Goal: Information Seeking & Learning: Learn about a topic

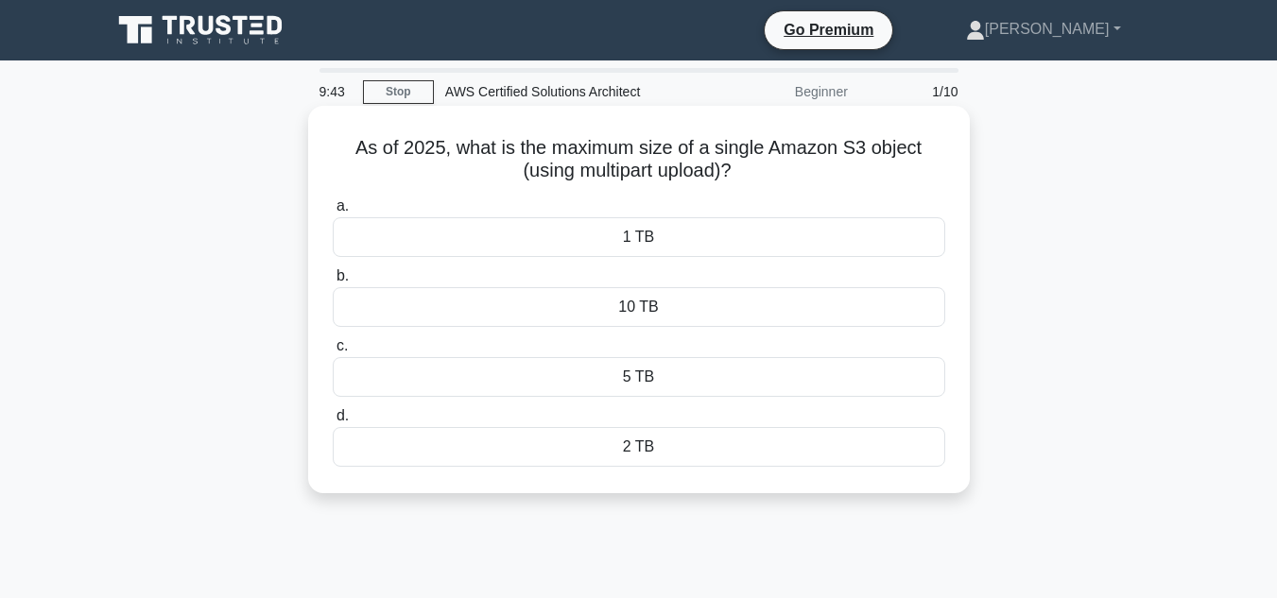
click at [617, 234] on div "1 TB" at bounding box center [639, 237] width 613 height 40
click at [333, 213] on input "a. 1 TB" at bounding box center [333, 206] width 0 height 12
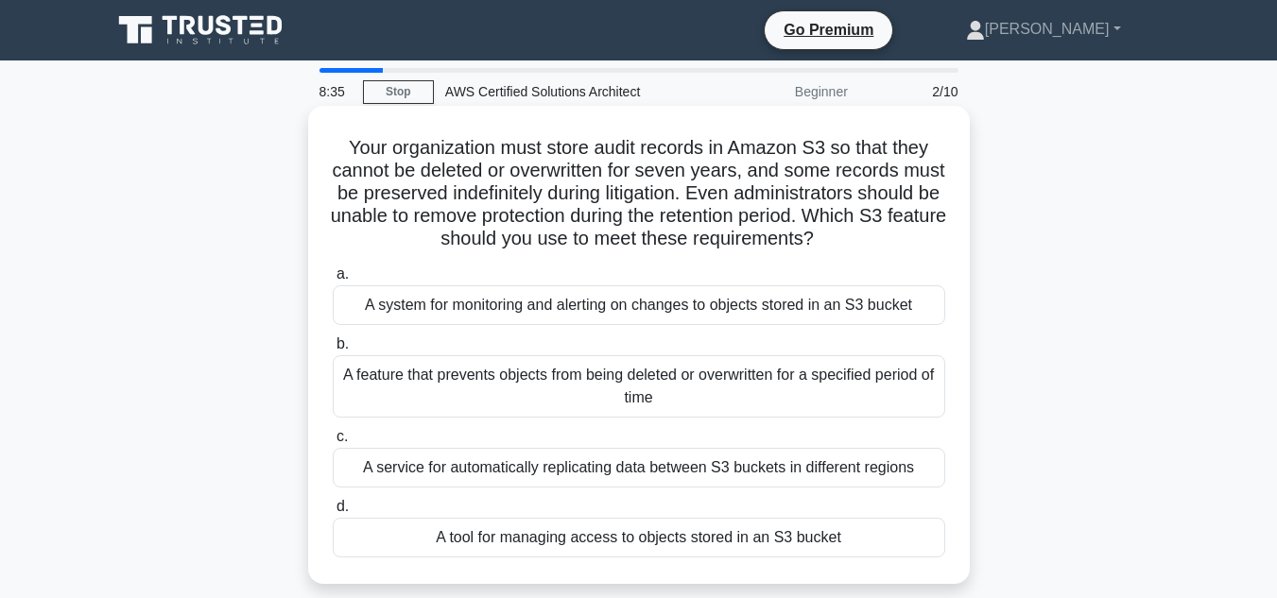
click at [633, 393] on div "A feature that prevents objects from being deleted or overwritten for a specifi…" at bounding box center [639, 386] width 613 height 62
click at [333, 351] on input "b. A feature that prevents objects from being deleted or overwritten for a spec…" at bounding box center [333, 344] width 0 height 12
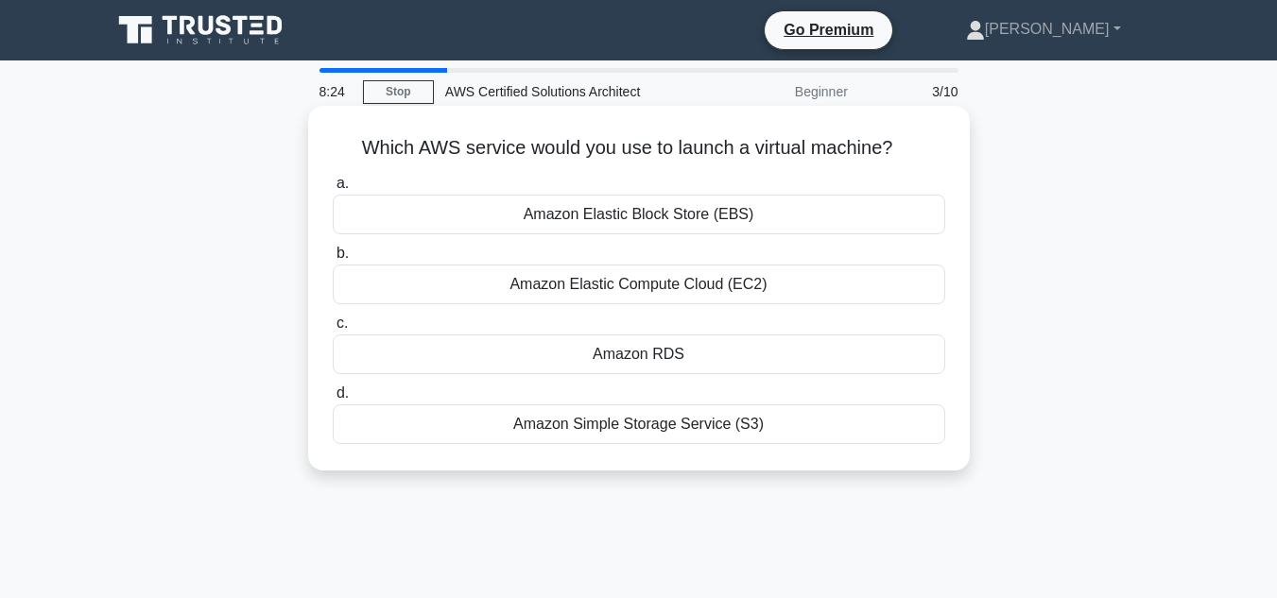
click at [626, 289] on div "Amazon Elastic Compute Cloud (EC2)" at bounding box center [639, 285] width 613 height 40
click at [333, 260] on input "b. Amazon Elastic Compute Cloud (EC2)" at bounding box center [333, 254] width 0 height 12
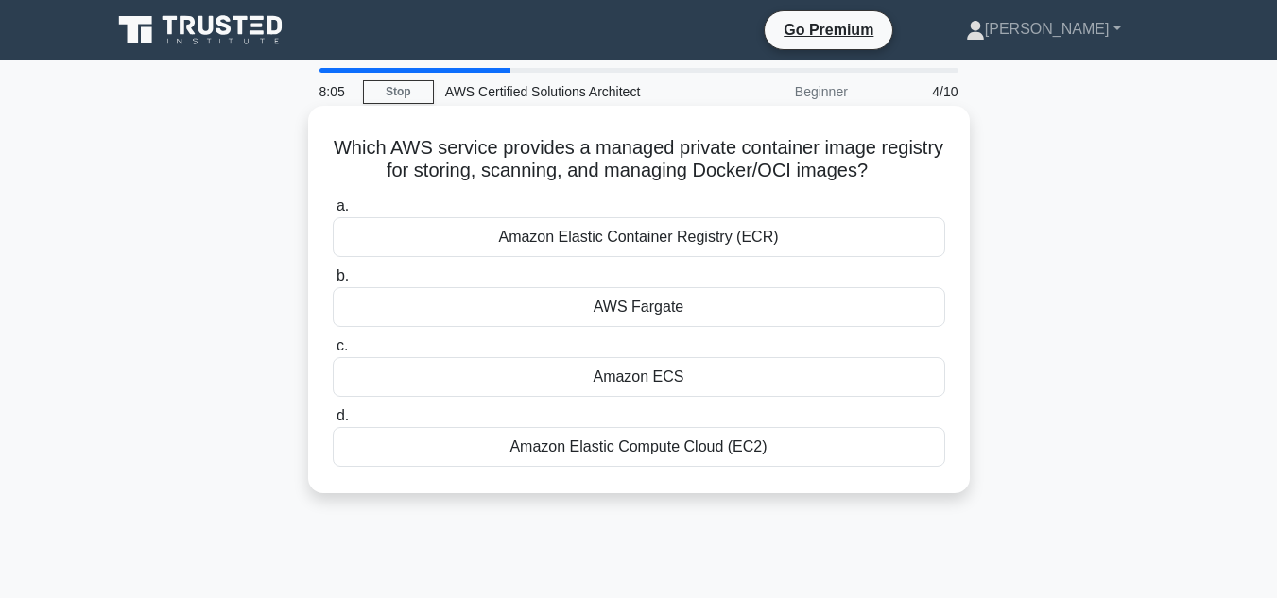
click at [668, 446] on div "Amazon Elastic Compute Cloud (EC2)" at bounding box center [639, 447] width 613 height 40
click at [333, 423] on input "d. Amazon Elastic Compute Cloud (EC2)" at bounding box center [333, 416] width 0 height 12
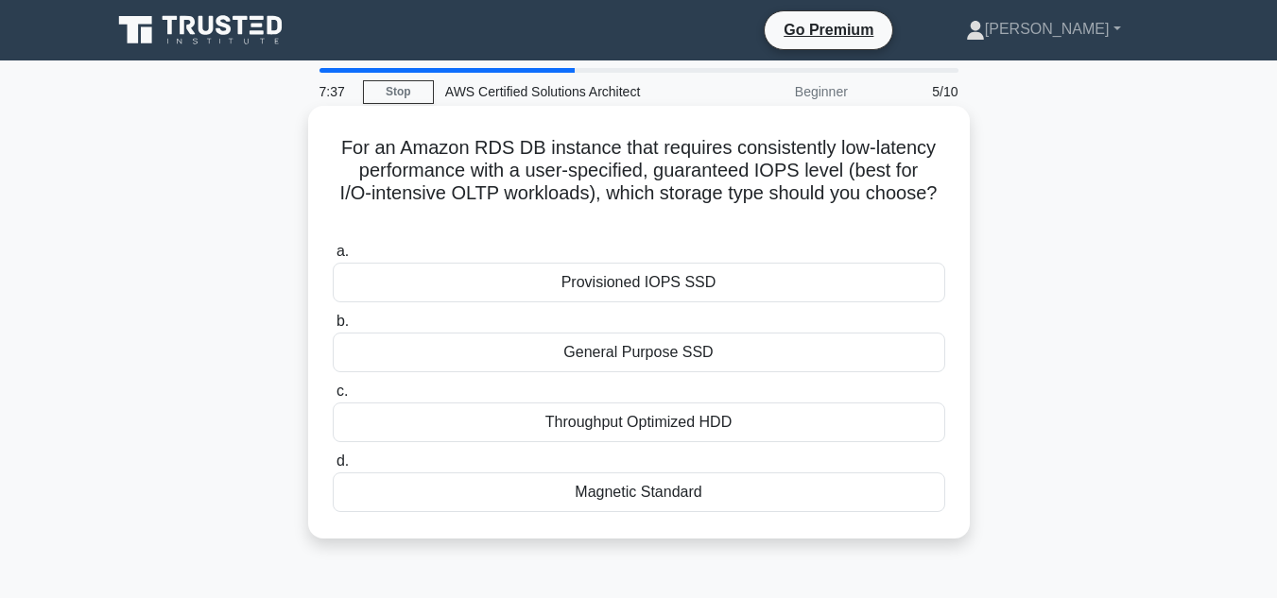
click at [661, 284] on div "Provisioned IOPS SSD" at bounding box center [639, 283] width 613 height 40
click at [333, 258] on input "a. Provisioned IOPS SSD" at bounding box center [333, 252] width 0 height 12
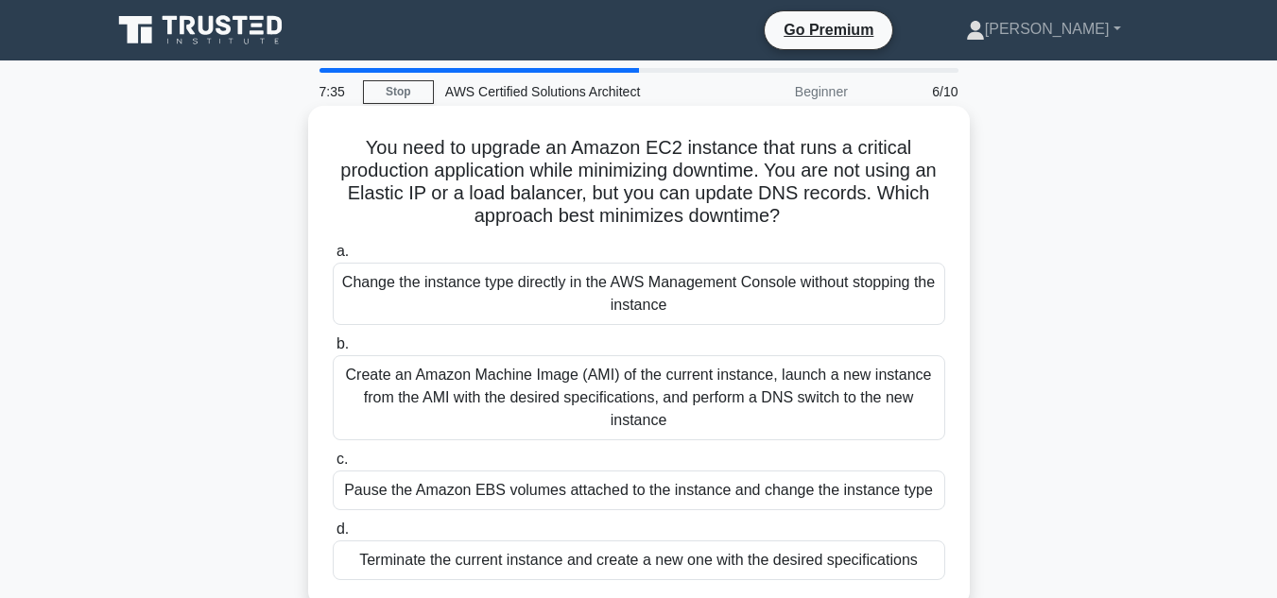
click at [647, 393] on div "Create an Amazon Machine Image (AMI) of the current instance, launch a new inst…" at bounding box center [639, 397] width 613 height 85
click at [333, 351] on input "b. Create an Amazon Machine Image (AMI) of the current instance, launch a new i…" at bounding box center [333, 344] width 0 height 12
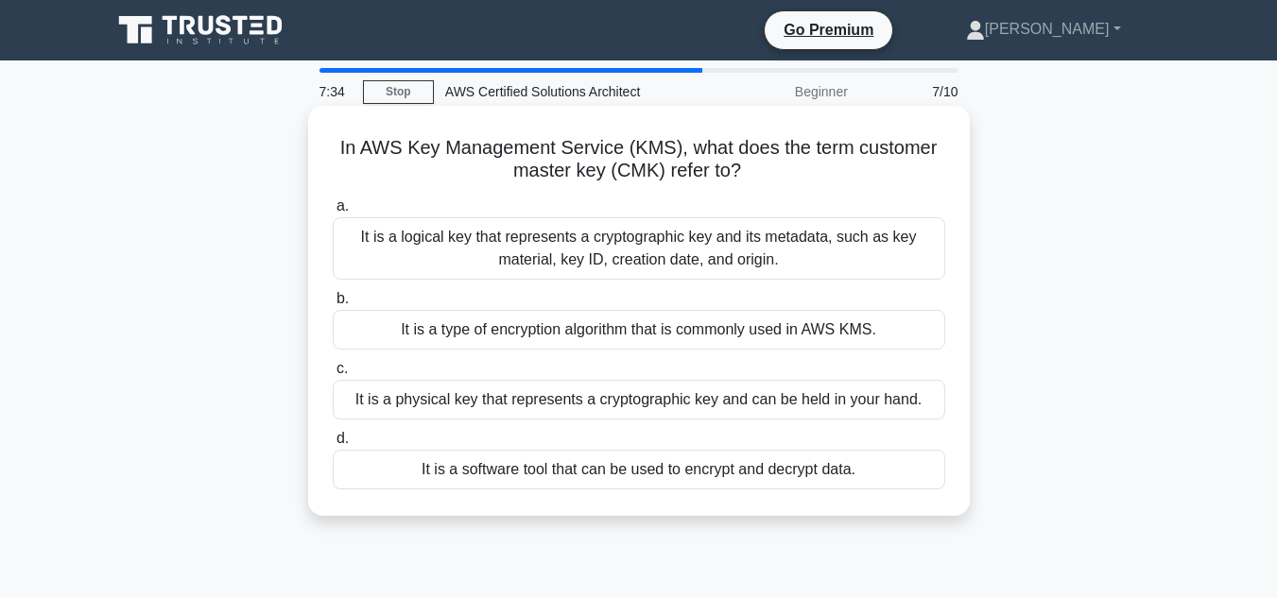
click at [602, 250] on div "It is a logical key that represents a cryptographic key and its metadata, such …" at bounding box center [639, 248] width 613 height 62
click at [333, 213] on input "a. It is a logical key that represents a cryptographic key and its metadata, su…" at bounding box center [333, 206] width 0 height 12
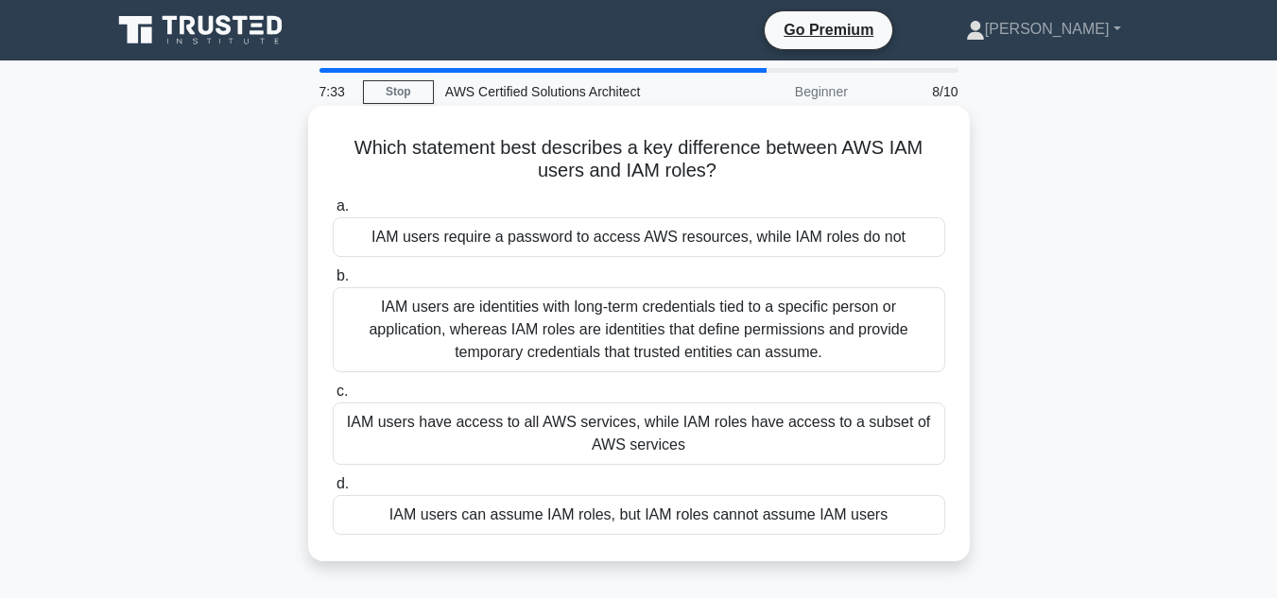
click at [592, 340] on div "IAM users are identities with long-term credentials tied to a specific person o…" at bounding box center [639, 329] width 613 height 85
click at [333, 283] on input "b. IAM users are identities with long-term credentials tied to a specific perso…" at bounding box center [333, 276] width 0 height 12
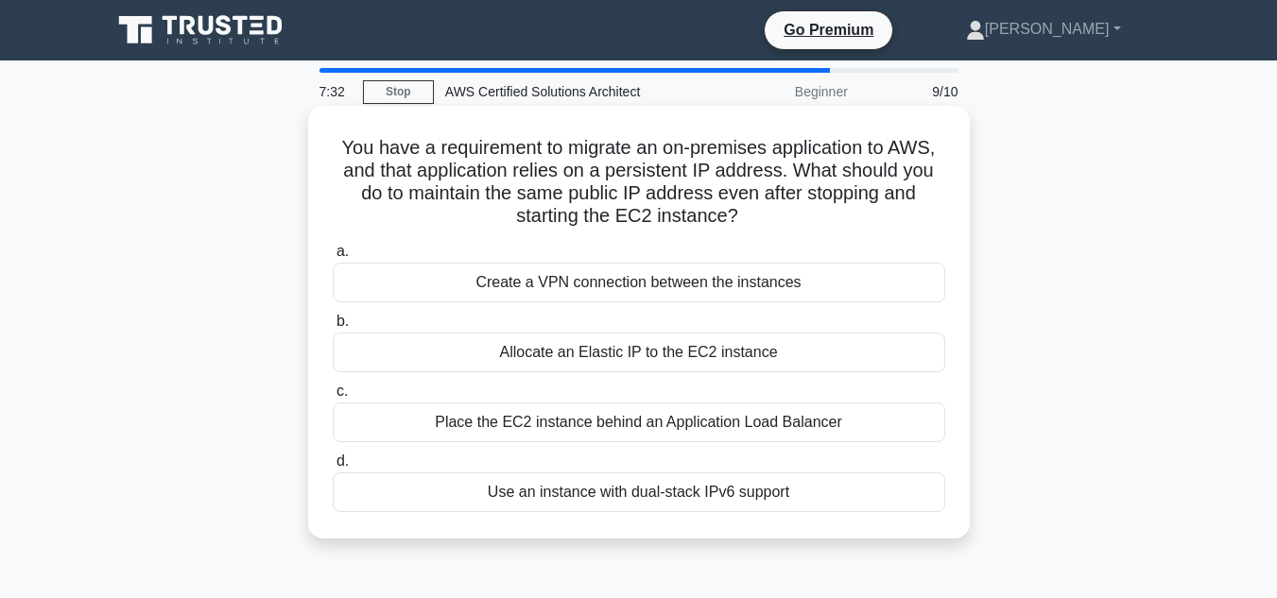
click at [620, 284] on div "Create a VPN connection between the instances" at bounding box center [639, 283] width 613 height 40
click at [333, 258] on input "a. Create a VPN connection between the instances" at bounding box center [333, 252] width 0 height 12
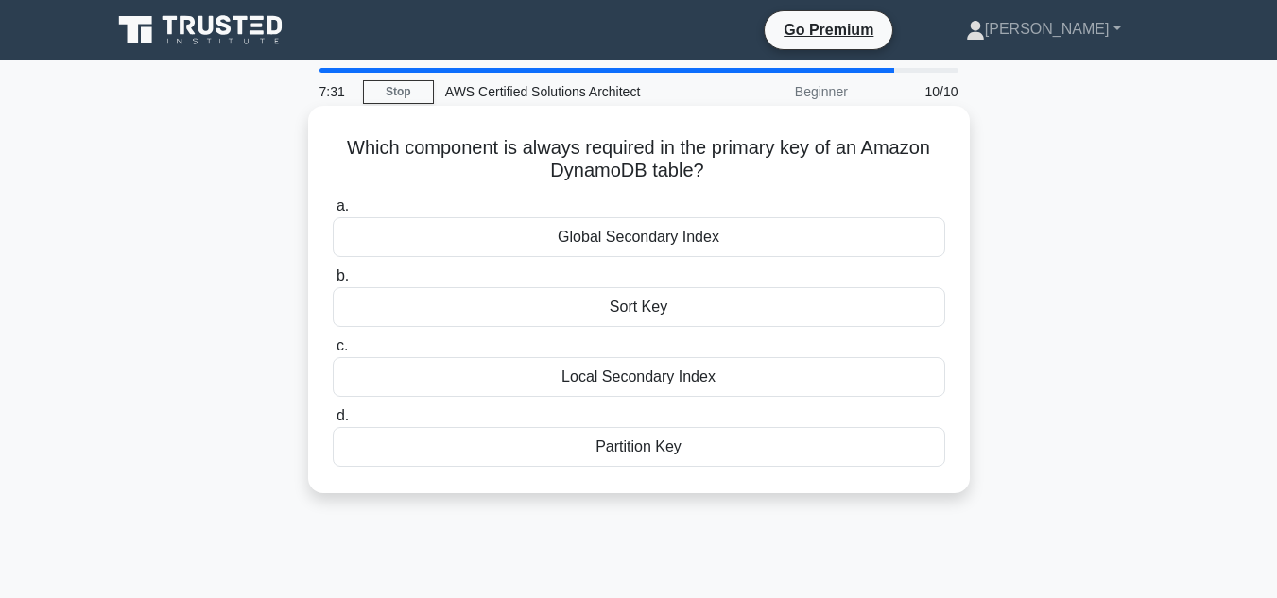
click at [612, 314] on div "Sort Key" at bounding box center [639, 307] width 613 height 40
click at [333, 283] on input "b. Sort Key" at bounding box center [333, 276] width 0 height 12
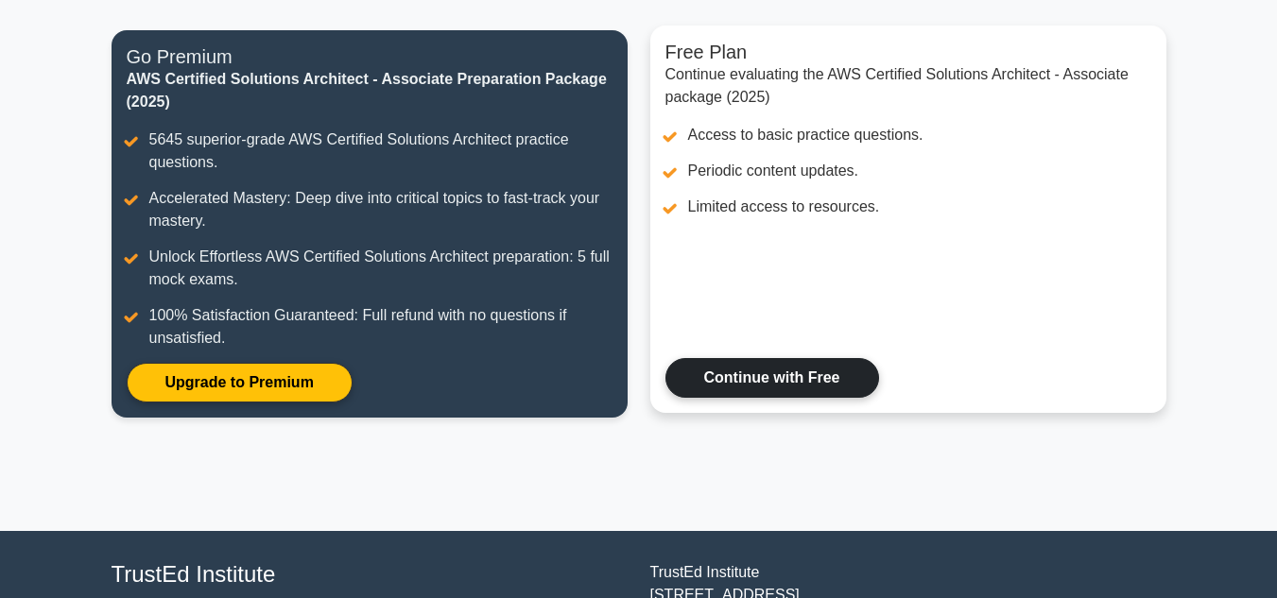
scroll to position [284, 0]
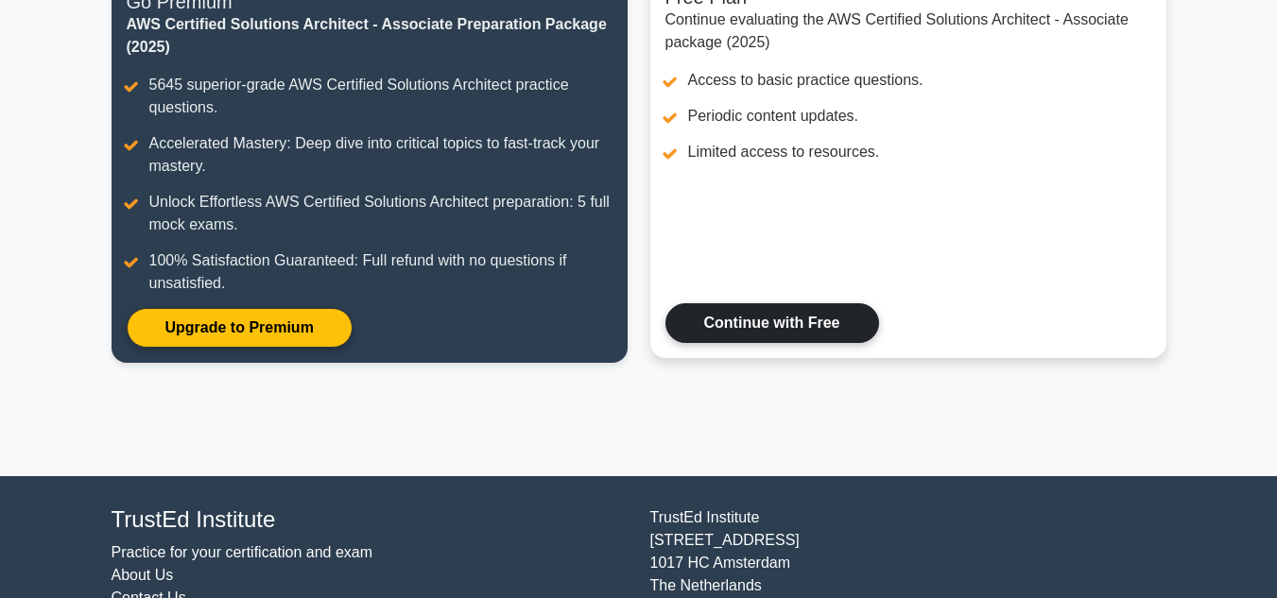
click at [784, 330] on link "Continue with Free" at bounding box center [773, 323] width 214 height 40
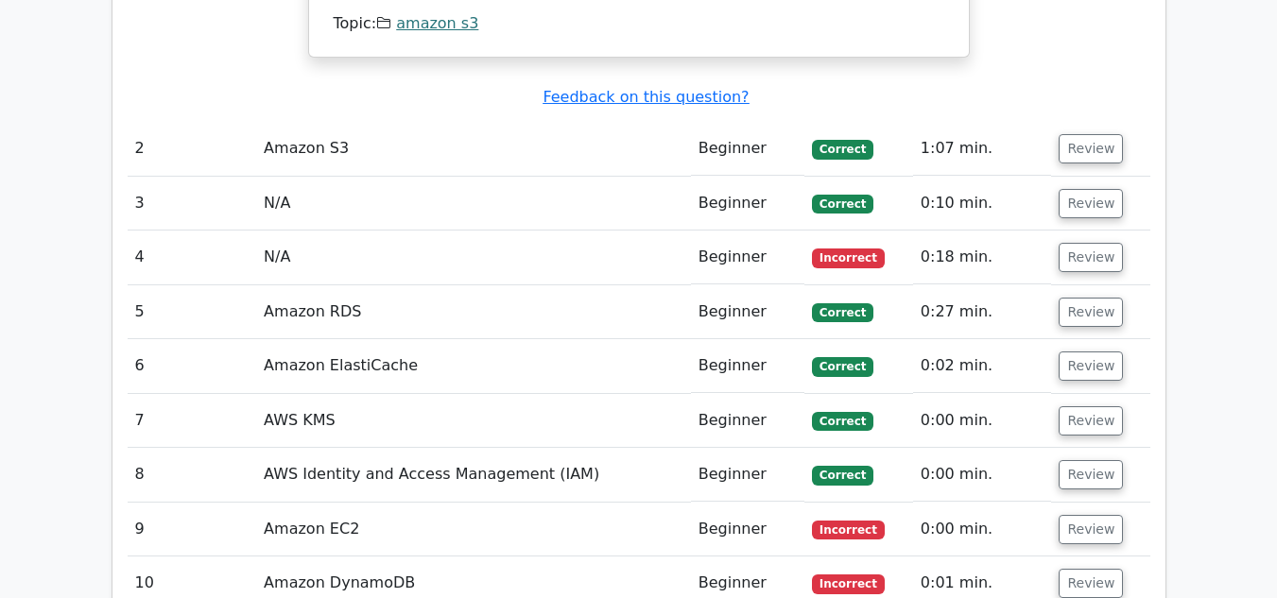
scroll to position [2175, 0]
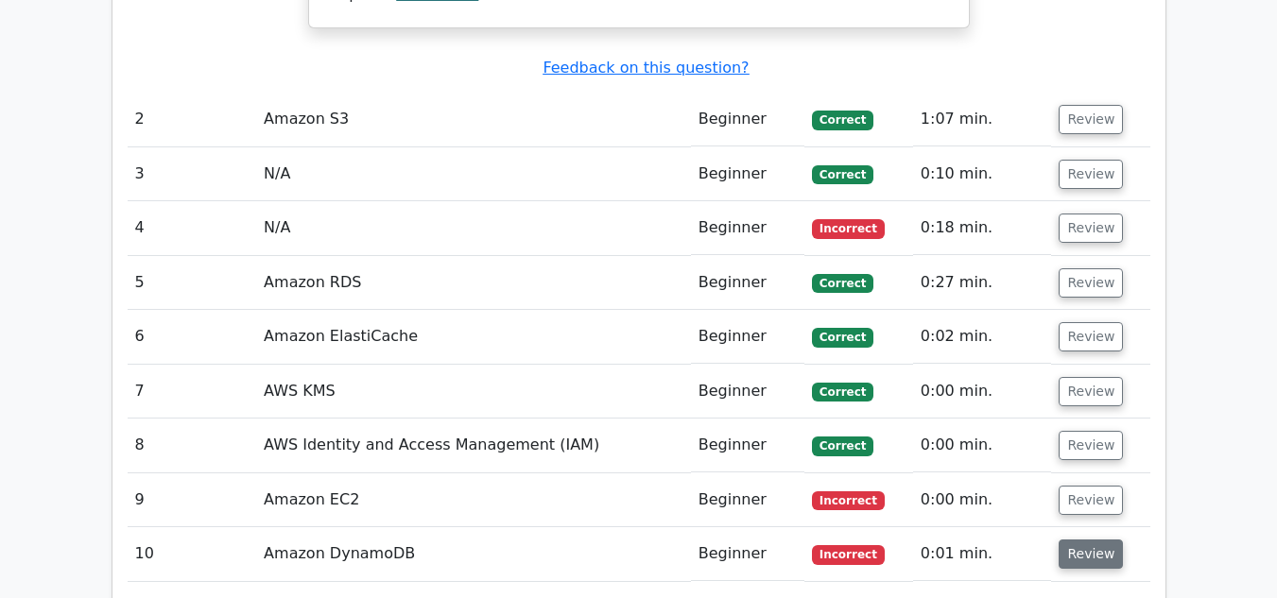
click at [1086, 540] on button "Review" at bounding box center [1091, 554] width 64 height 29
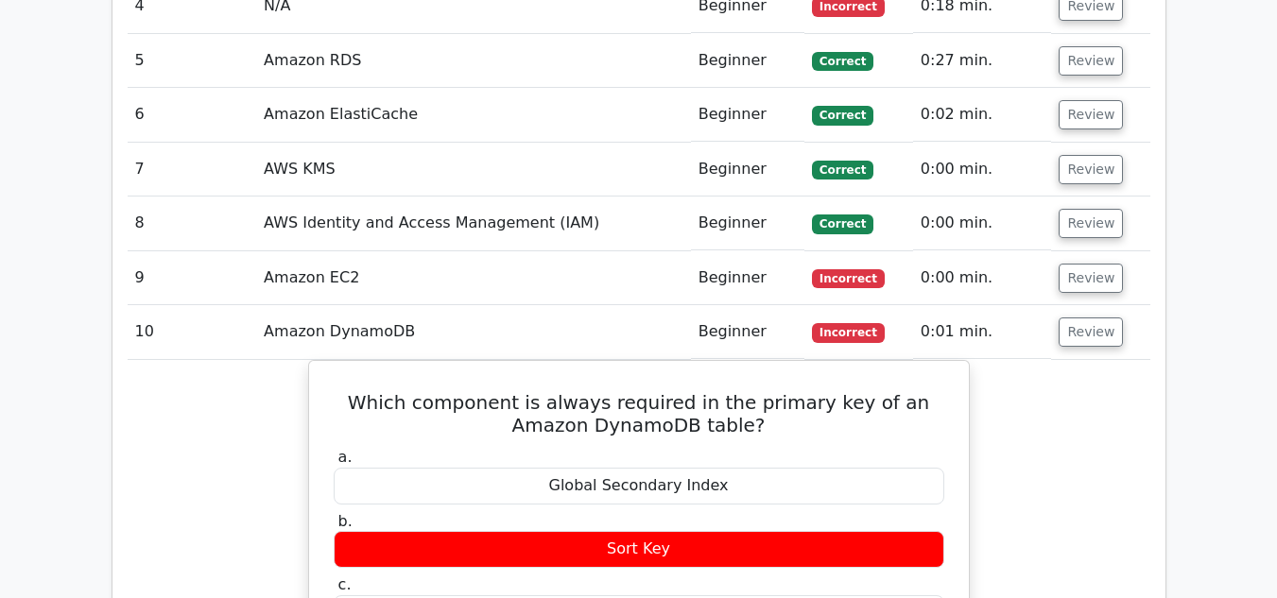
scroll to position [2364, 0]
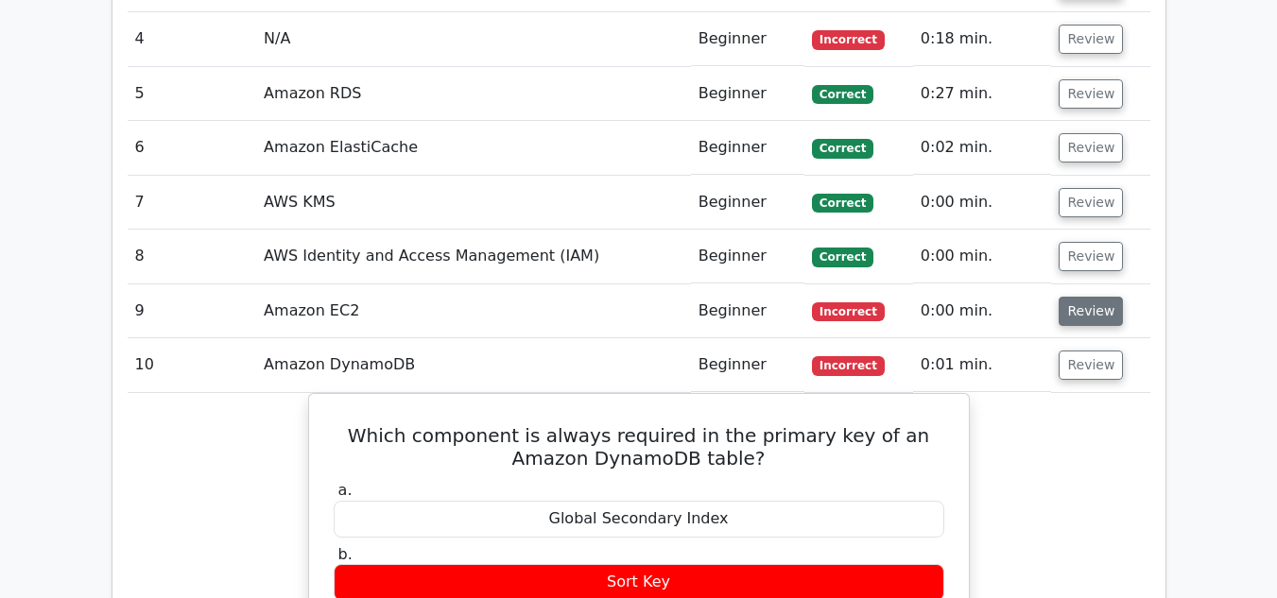
click at [1097, 297] on button "Review" at bounding box center [1091, 311] width 64 height 29
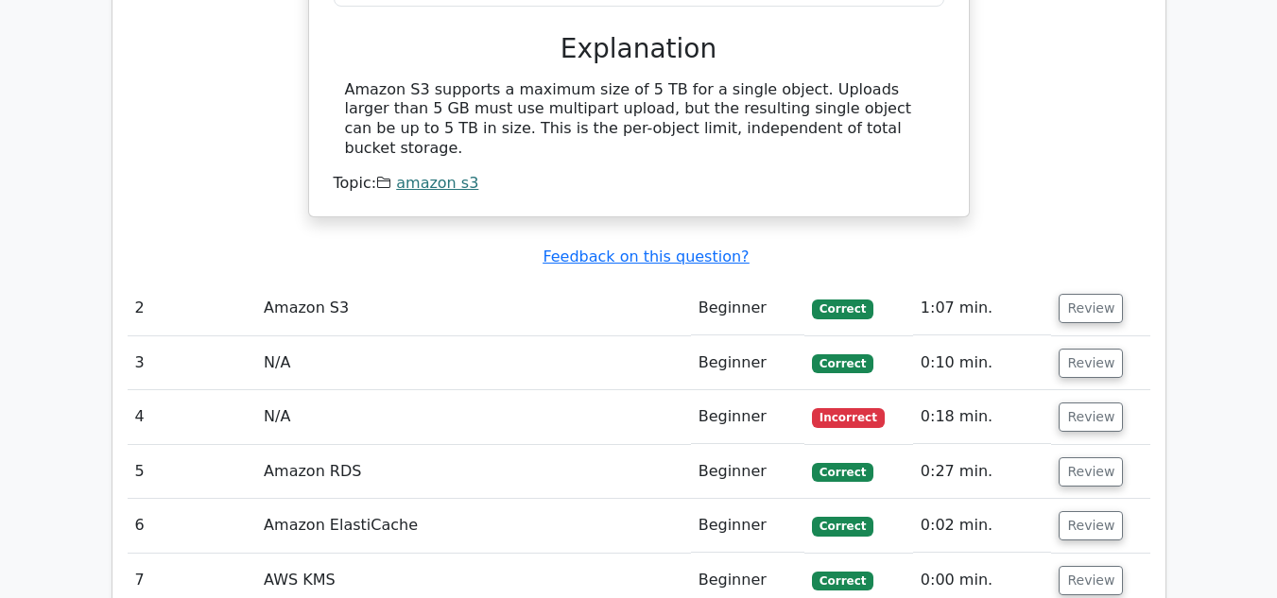
scroll to position [1607, 0]
